Goal: Information Seeking & Learning: Check status

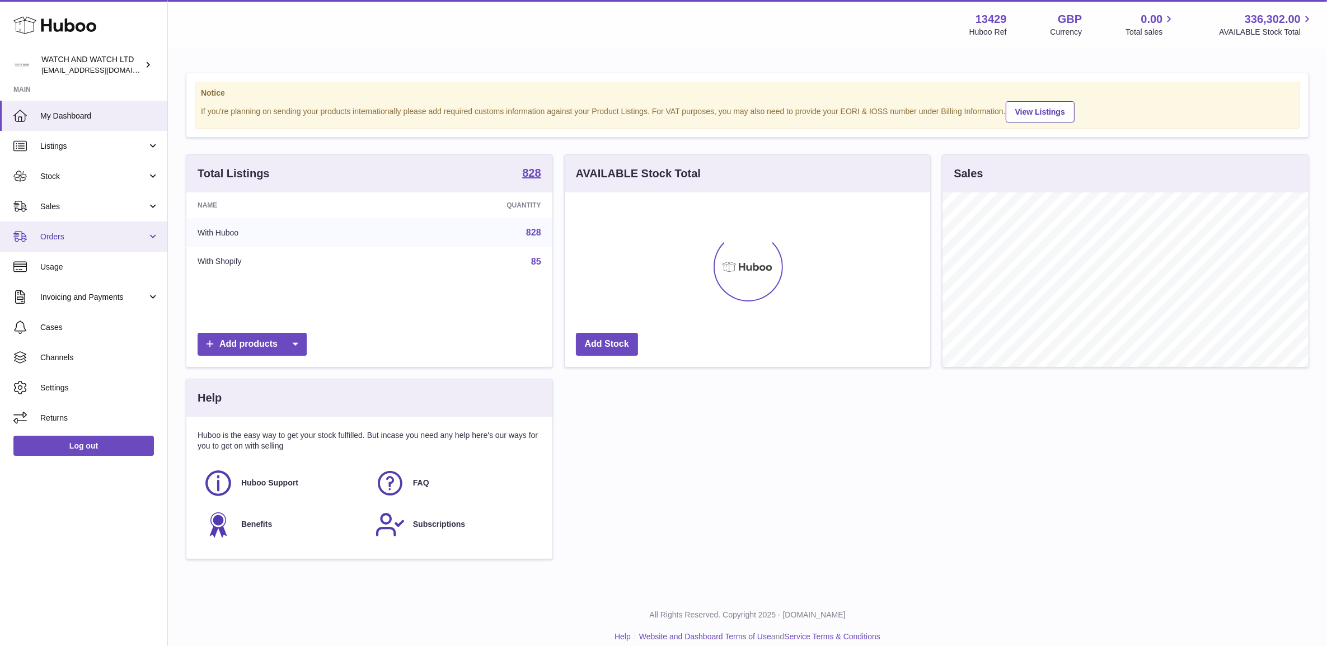
scroll to position [174, 365]
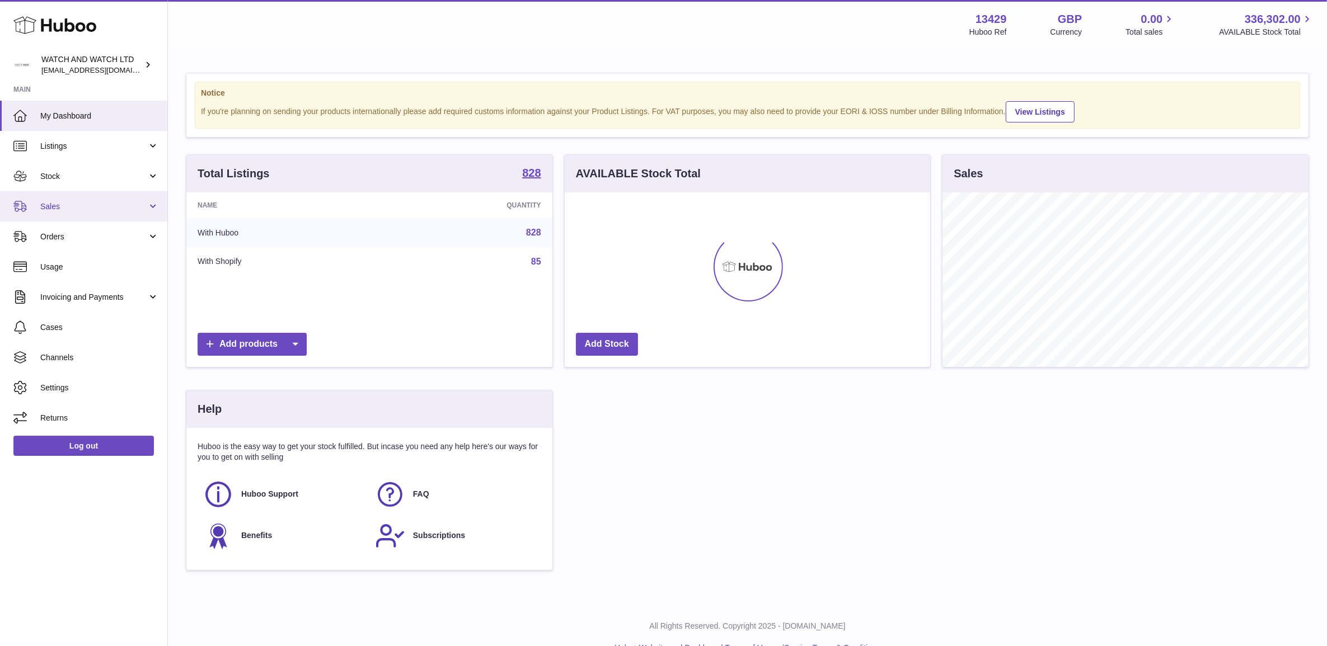
drag, startPoint x: 85, startPoint y: 205, endPoint x: 96, endPoint y: 215, distance: 15.1
click at [85, 205] on span "Sales" at bounding box center [93, 206] width 107 height 11
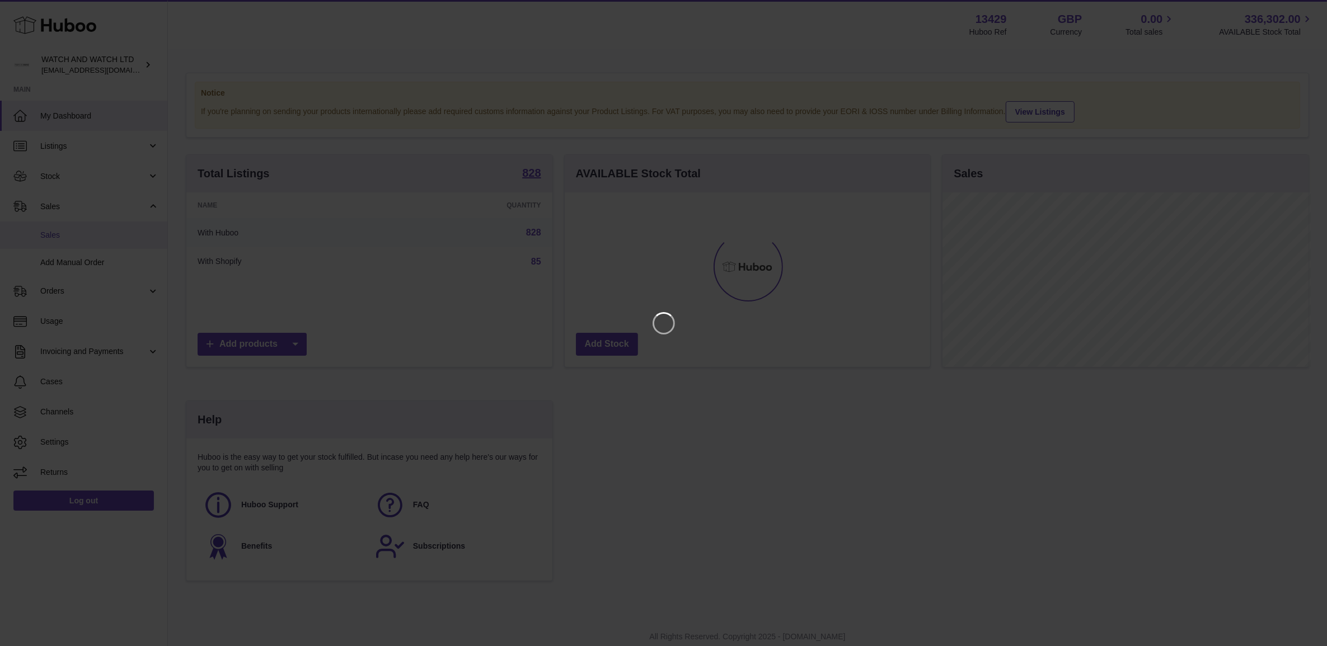
scroll to position [174, 368]
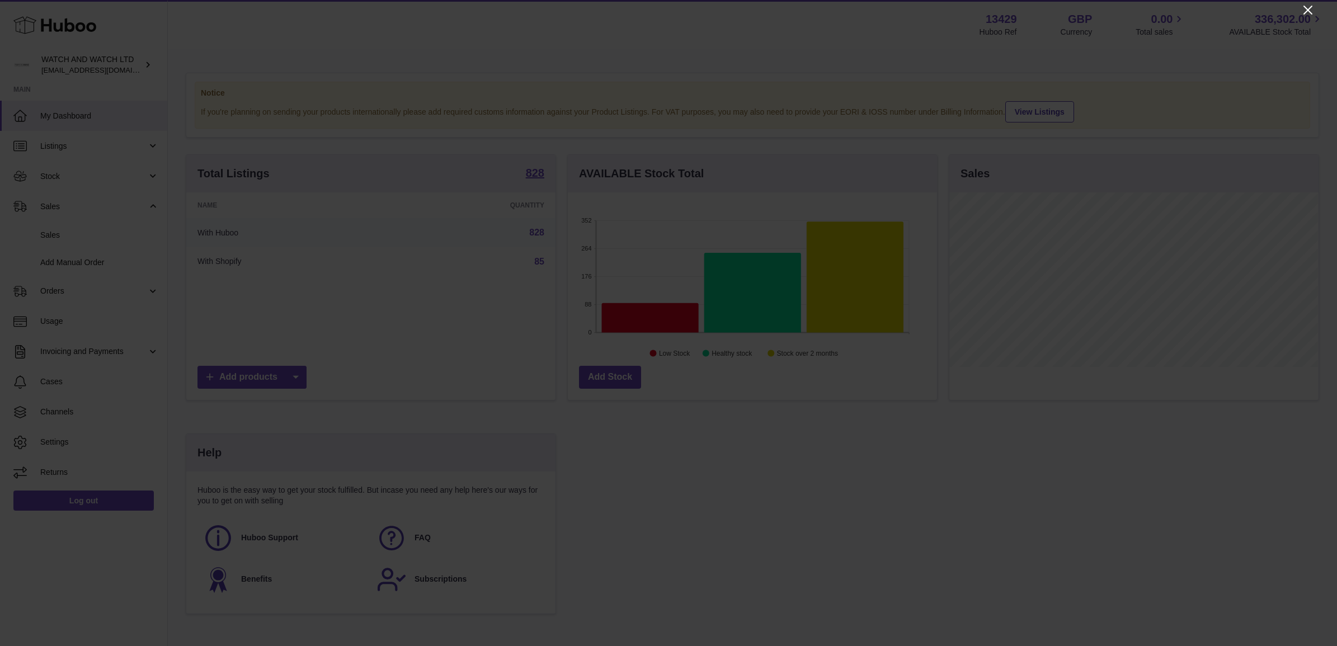
click at [1307, 12] on icon "Close" at bounding box center [1307, 9] width 13 height 13
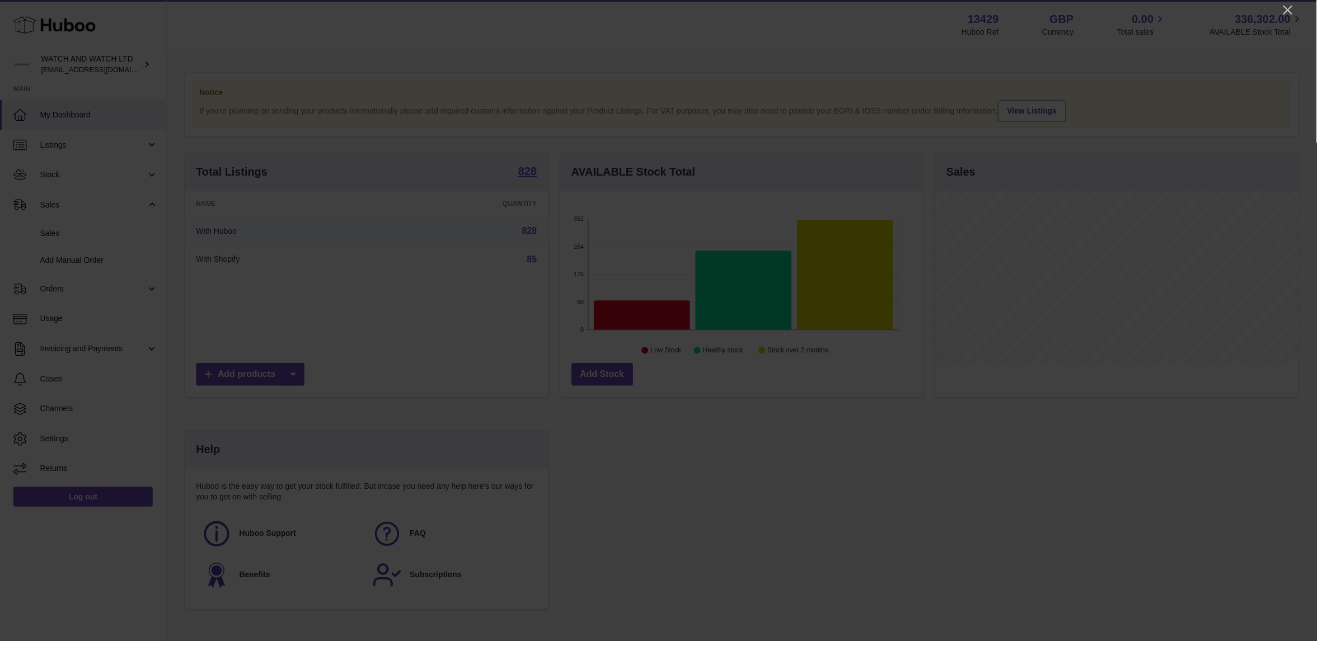
scroll to position [559360, 559169]
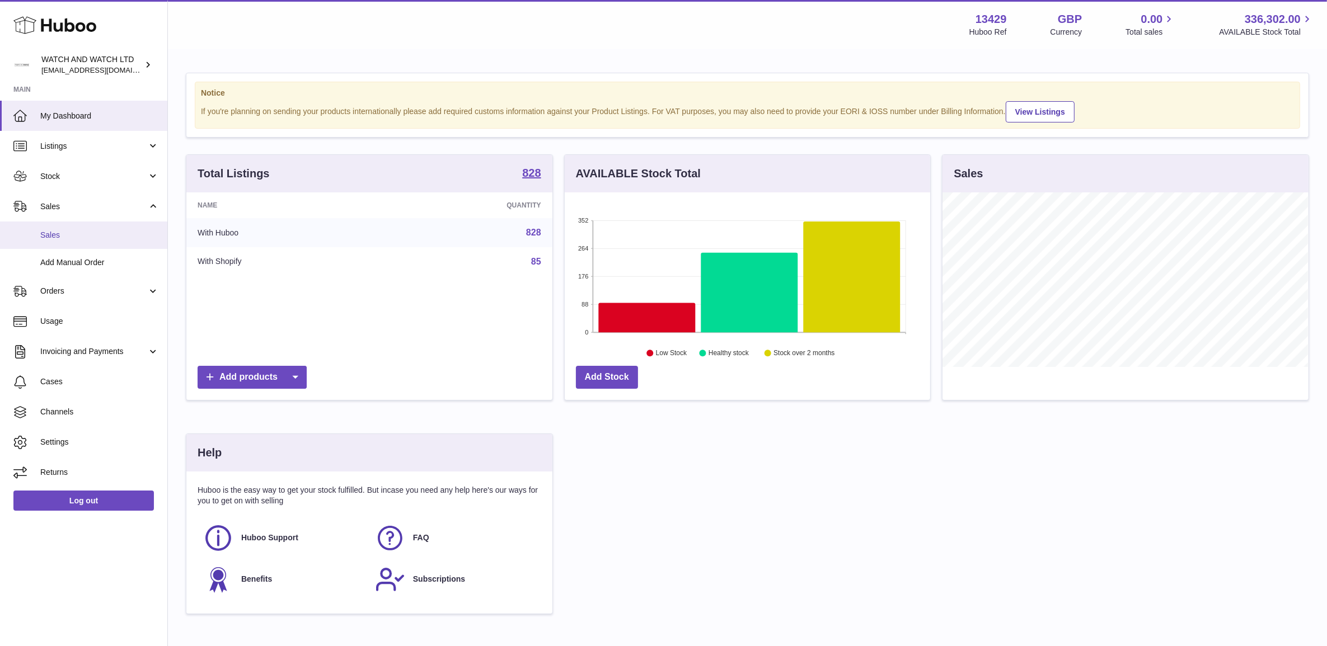
click at [116, 230] on span "Sales" at bounding box center [99, 235] width 119 height 11
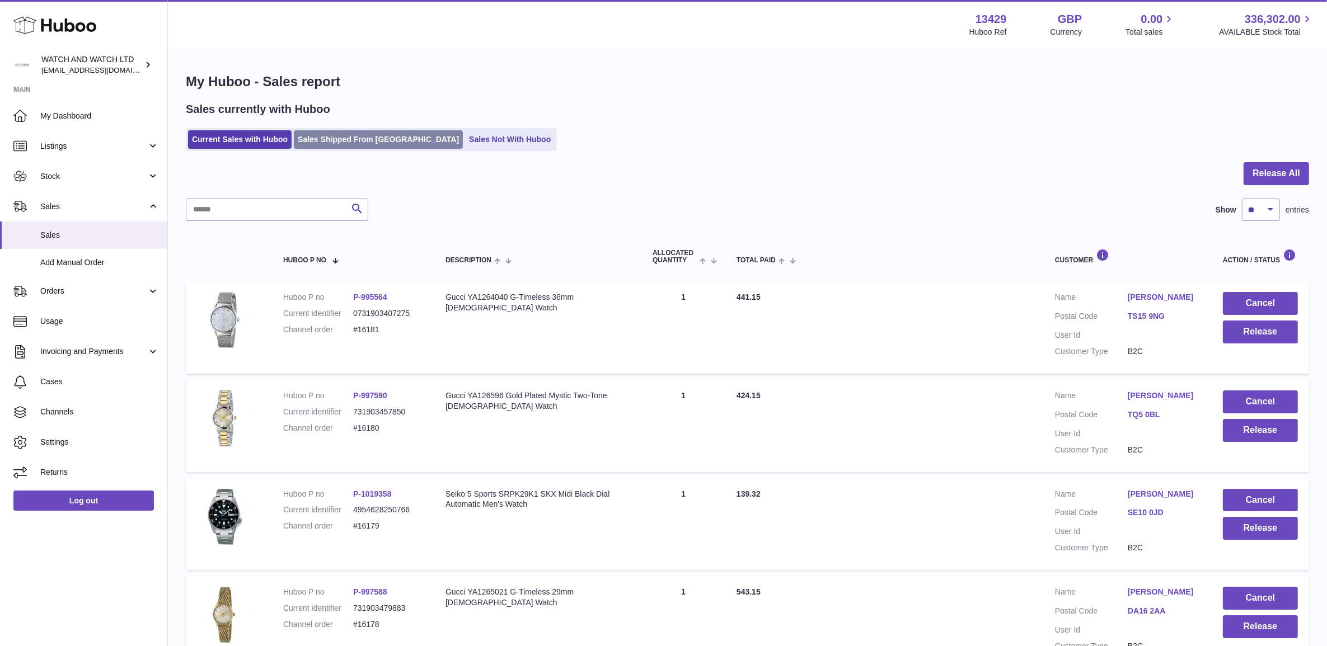
click at [386, 145] on link "Sales Shipped From Huboo" at bounding box center [378, 139] width 169 height 18
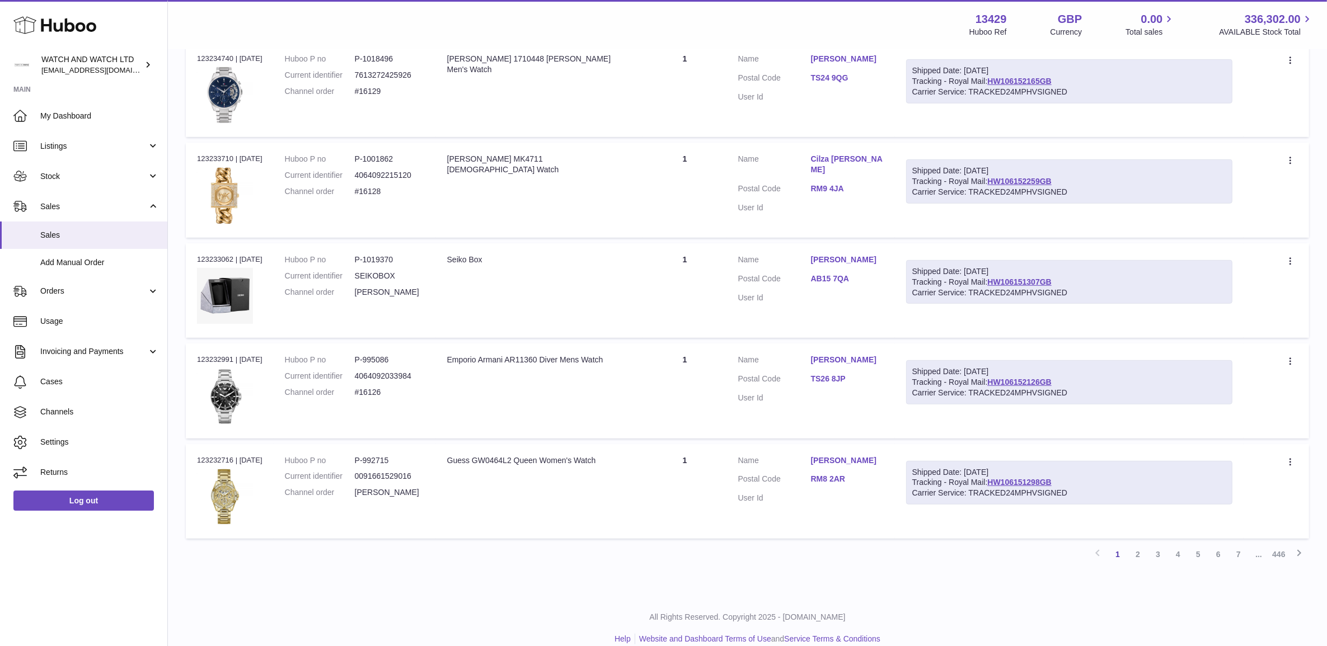
scroll to position [740, 0]
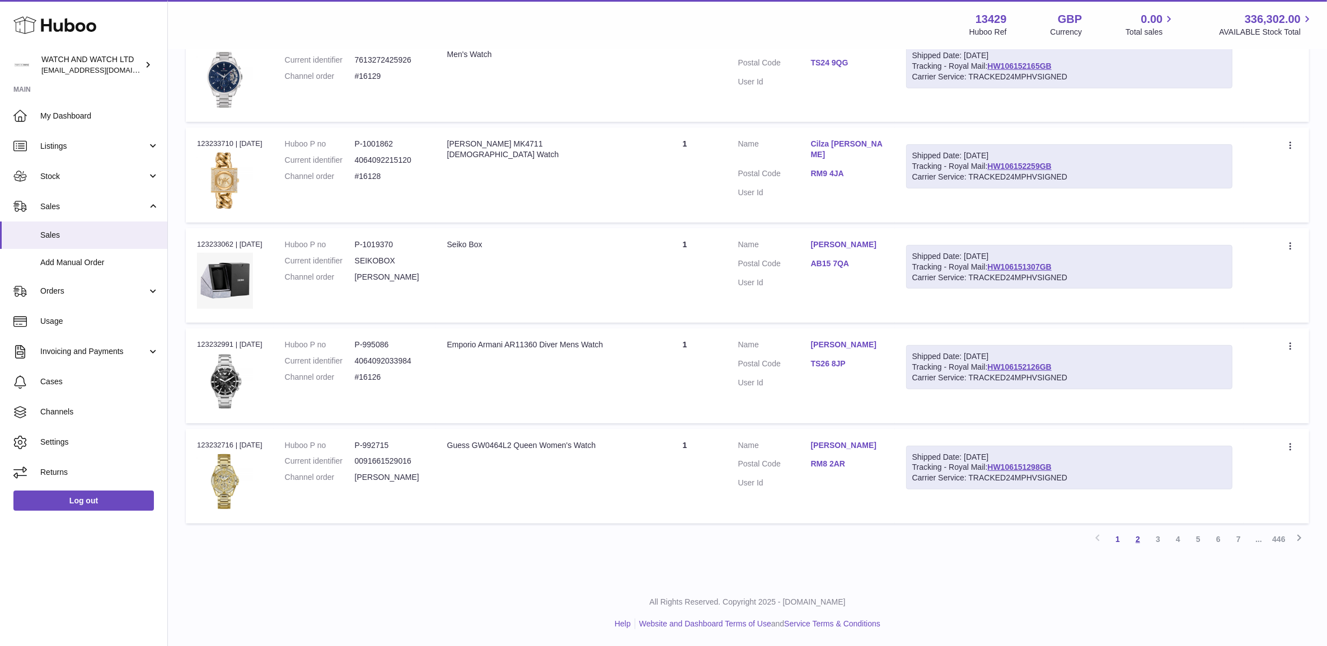
click at [1133, 544] on link "2" at bounding box center [1137, 539] width 20 height 20
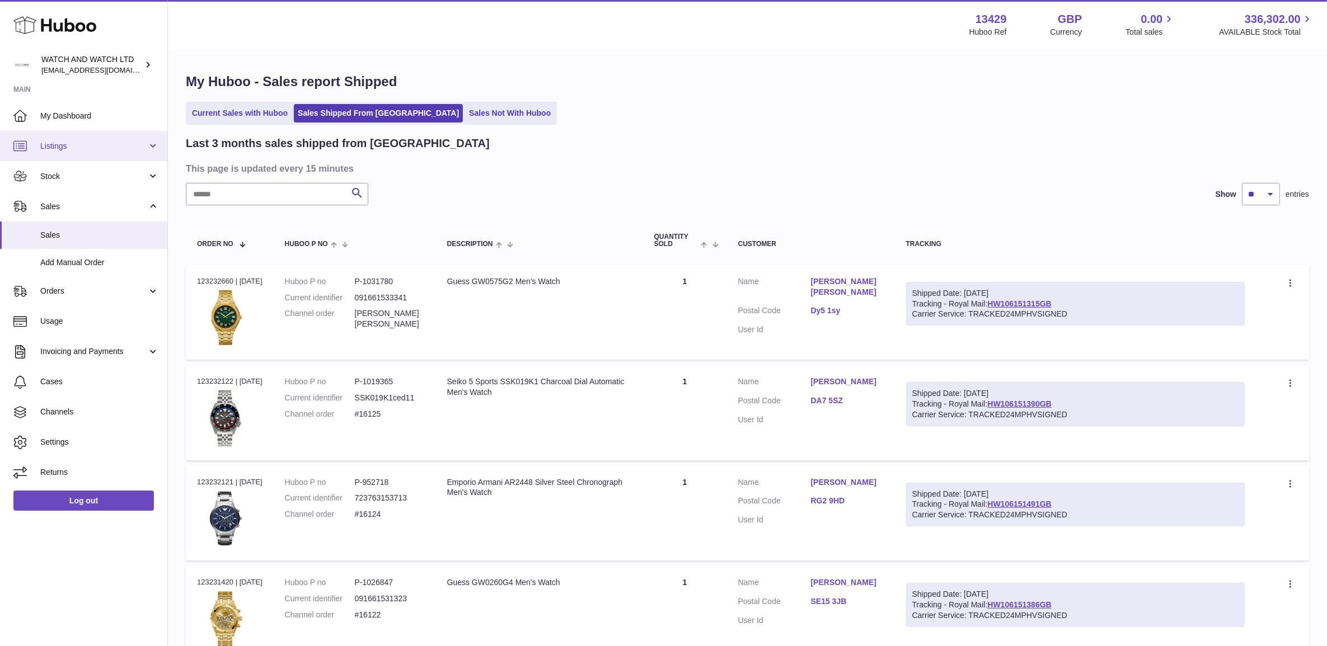
click at [54, 144] on span "Listings" at bounding box center [93, 146] width 107 height 11
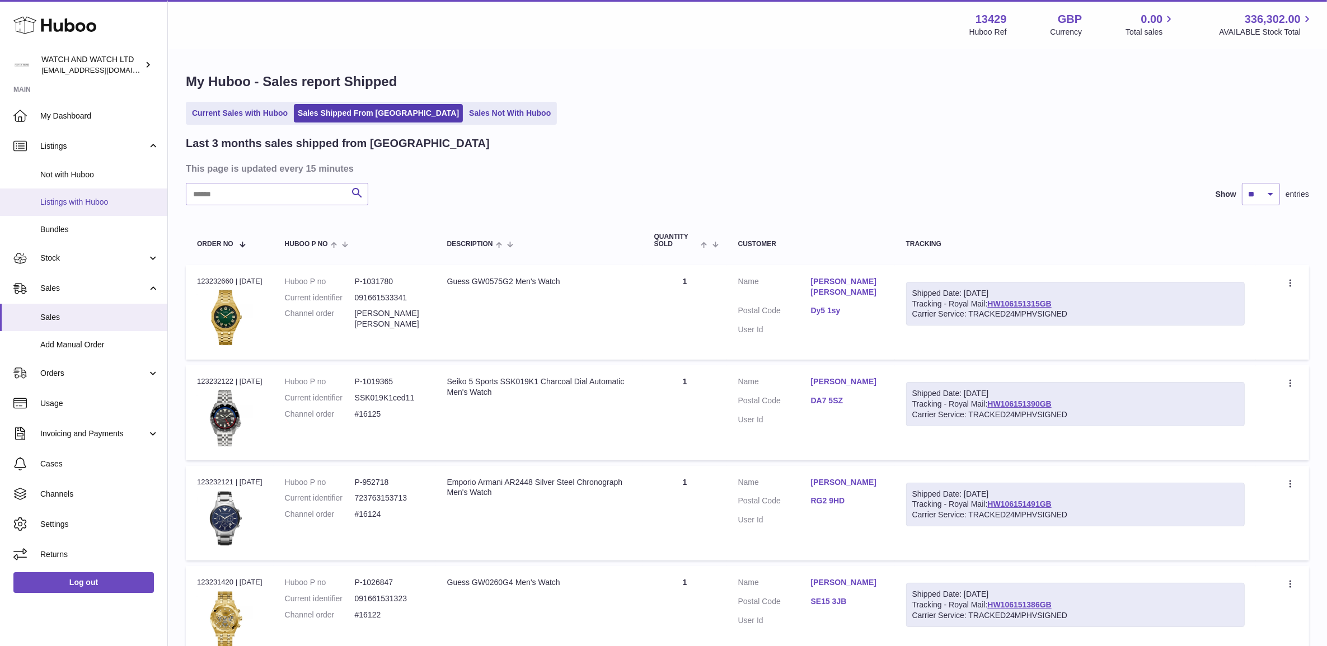
click at [91, 206] on span "Listings with Huboo" at bounding box center [99, 202] width 119 height 11
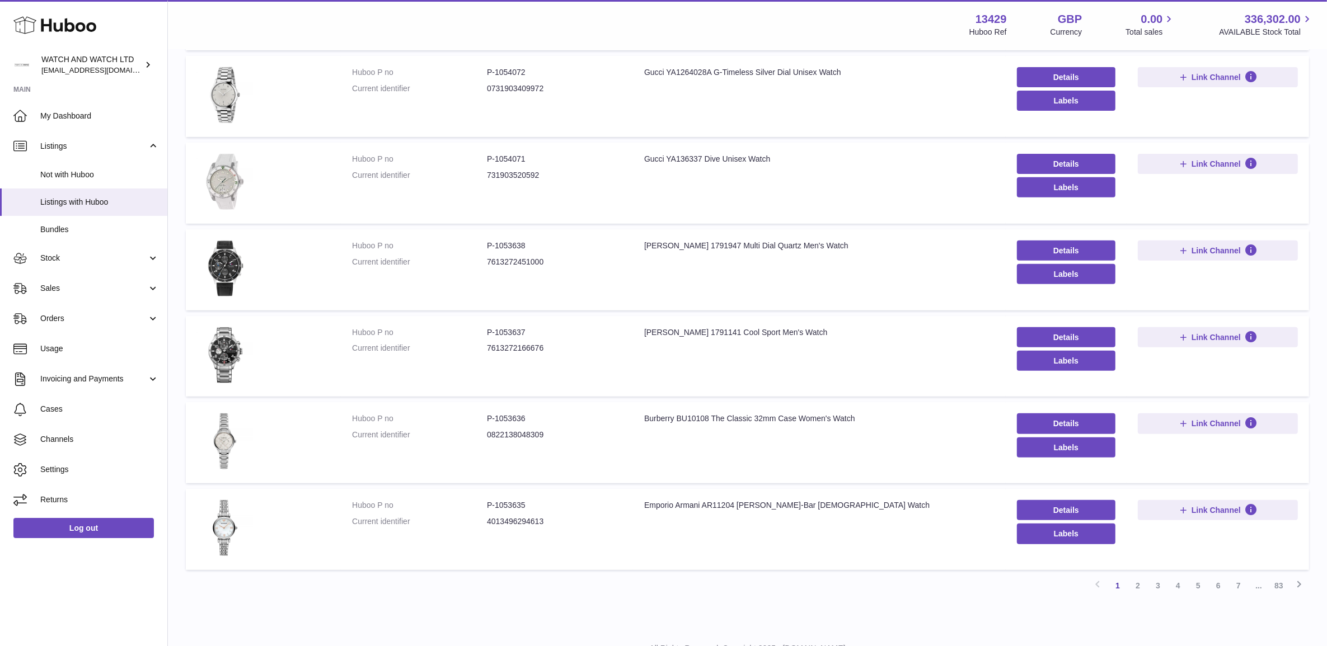
scroll to position [538, 0]
